Goal: Information Seeking & Learning: Learn about a topic

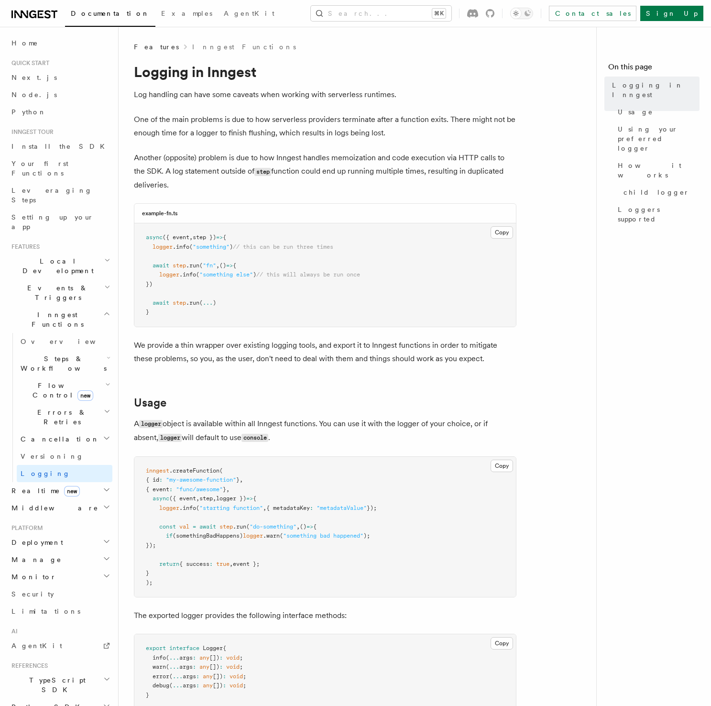
drag, startPoint x: 332, startPoint y: 496, endPoint x: 331, endPoint y: 485, distance: 11.2
click at [332, 496] on pre "inngest .createFunction ( { id : "my-awesome-function" } , { event : "func/awes…" at bounding box center [325, 527] width 382 height 141
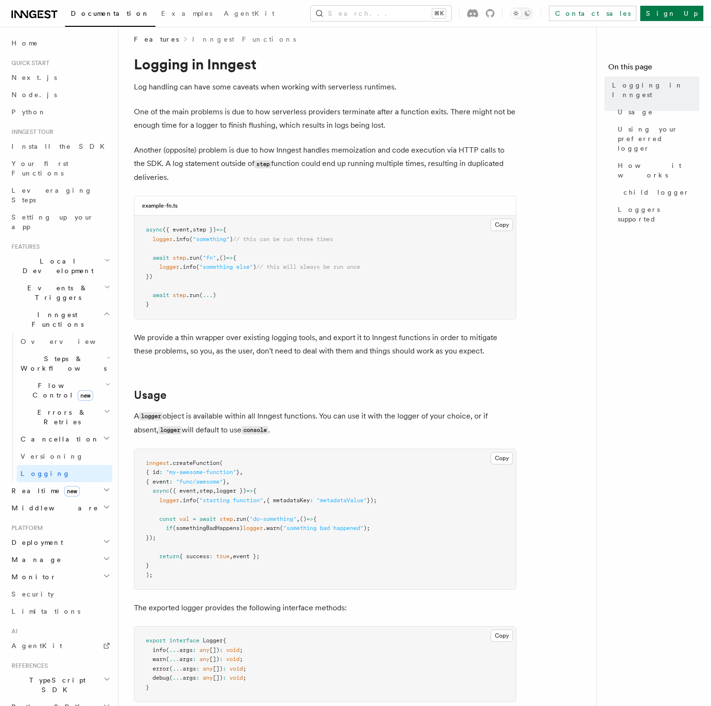
scroll to position [33, 0]
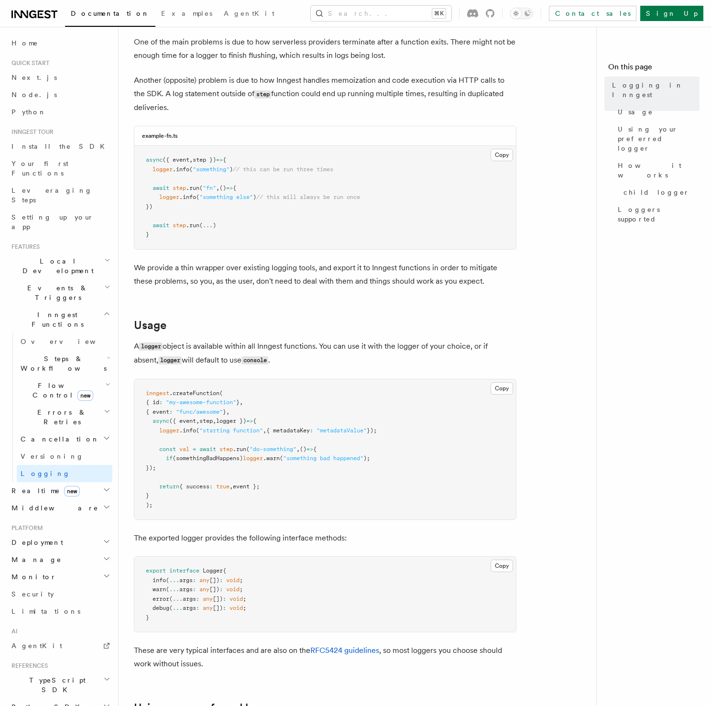
scroll to position [83, 0]
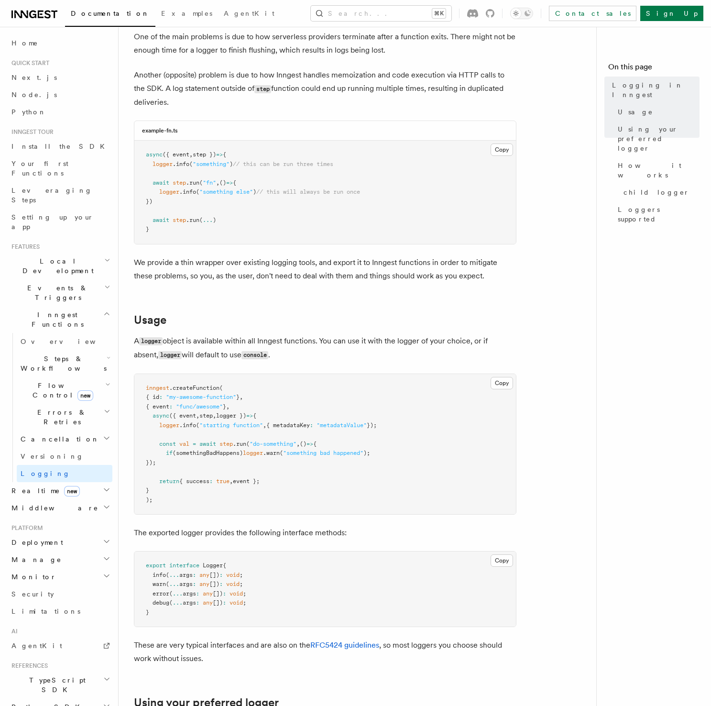
click at [286, 351] on p "A logger object is available within all Inngest functions. You can use it with …" at bounding box center [325, 348] width 383 height 28
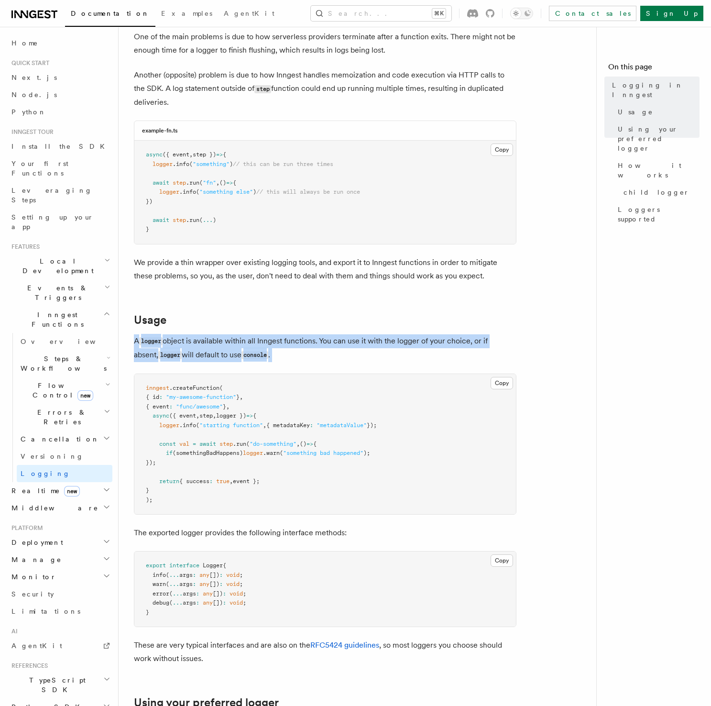
click at [286, 351] on p "A logger object is available within all Inngest functions. You can use it with …" at bounding box center [325, 348] width 383 height 28
click at [319, 354] on p "A logger object is available within all Inngest functions. You can use it with …" at bounding box center [325, 348] width 383 height 28
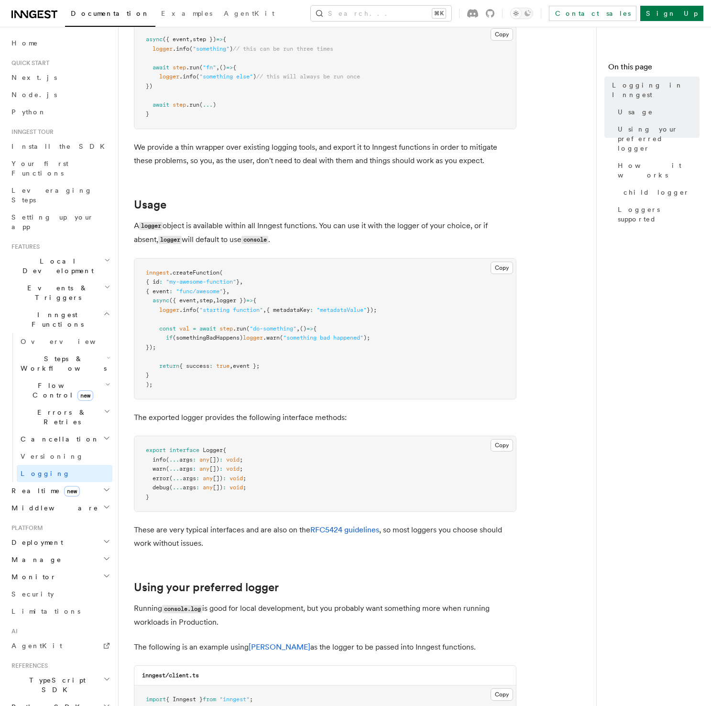
scroll to position [222, 0]
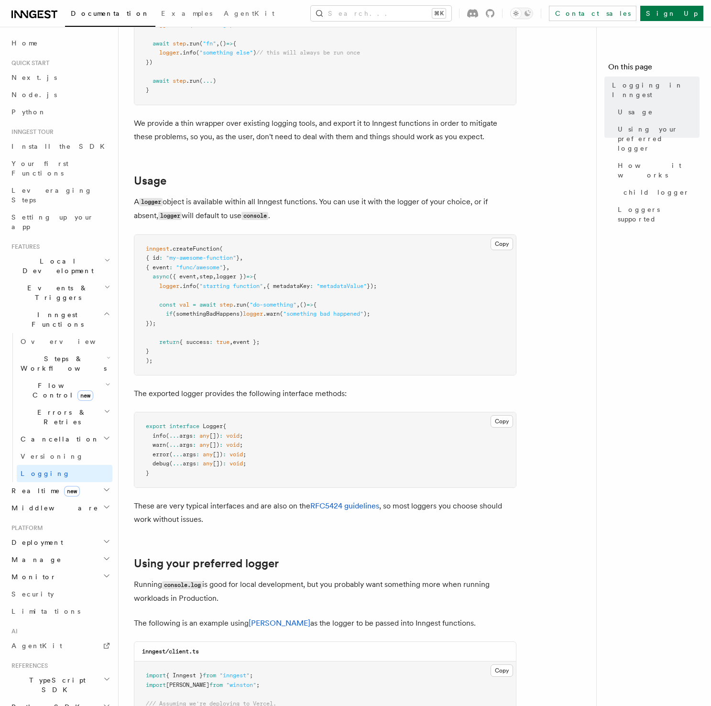
click at [351, 394] on p "The exported logger provides the following interface methods:" at bounding box center [325, 393] width 383 height 13
click at [362, 391] on p "The exported logger provides the following interface methods:" at bounding box center [325, 393] width 383 height 13
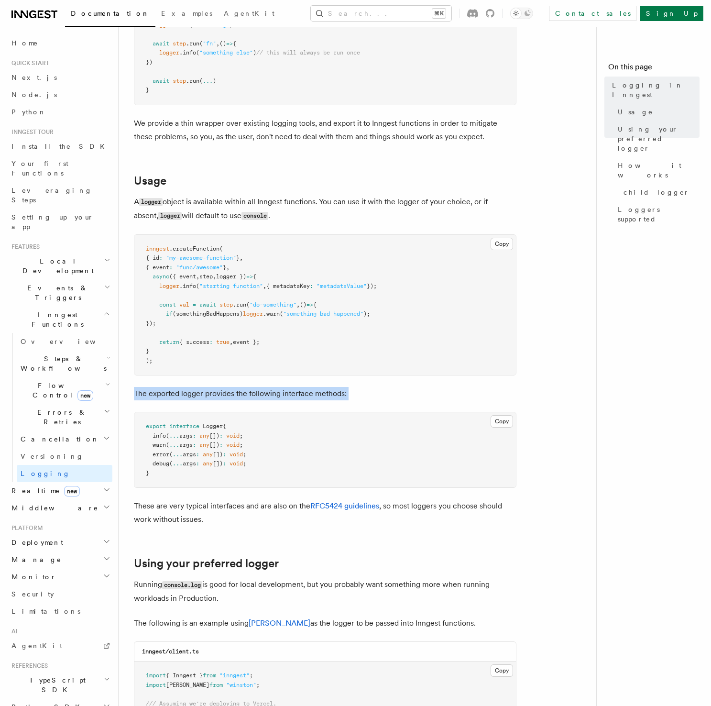
click at [364, 390] on p "The exported logger provides the following interface methods:" at bounding box center [325, 393] width 383 height 13
click at [366, 396] on p "The exported logger provides the following interface methods:" at bounding box center [325, 393] width 383 height 13
click at [364, 393] on p "The exported logger provides the following interface methods:" at bounding box center [325, 393] width 383 height 13
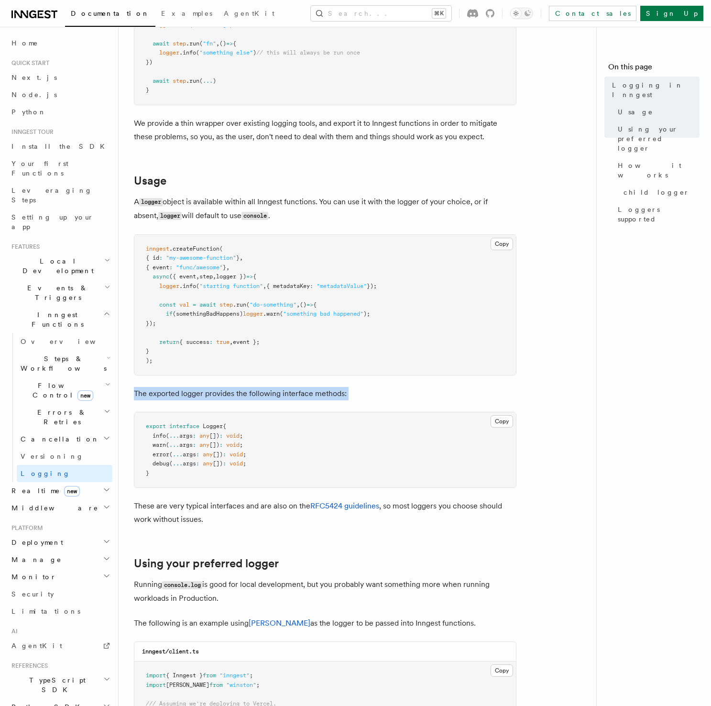
click at [372, 391] on p "The exported logger provides the following interface methods:" at bounding box center [325, 393] width 383 height 13
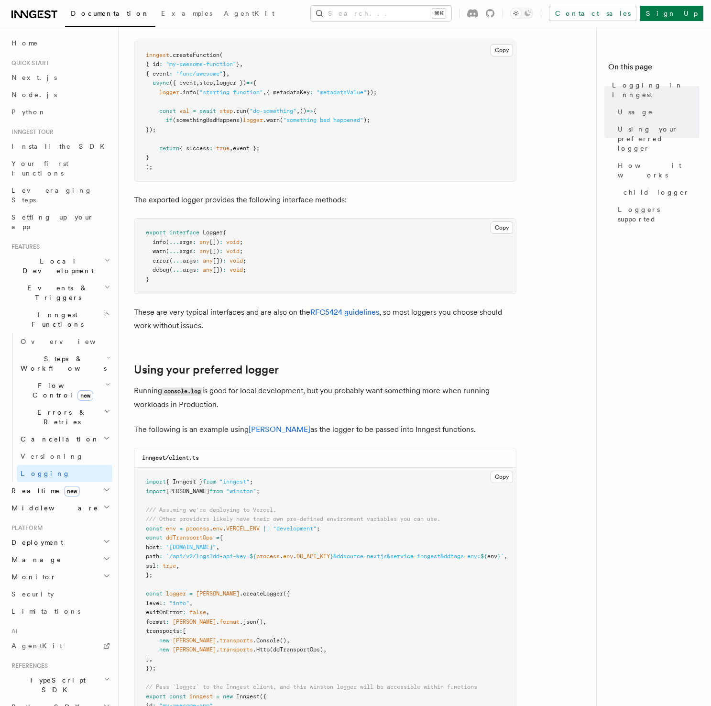
scroll to position [417, 0]
